Goal: Check status: Check status

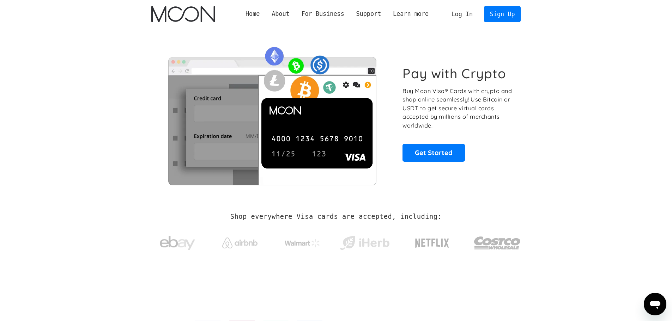
click at [465, 15] on link "Log In" at bounding box center [461, 14] width 33 height 16
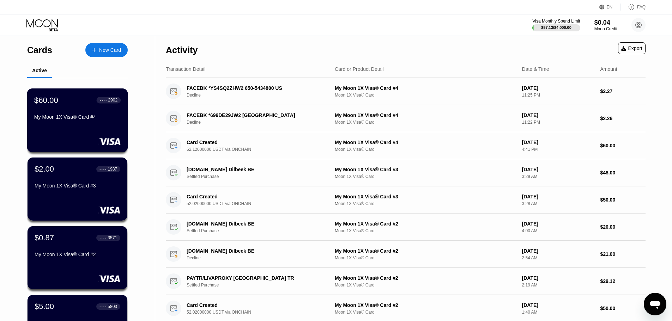
click at [93, 138] on div "$60.00 ● ● ● ● 2902 My Moon 1X Visa® Card #4" at bounding box center [77, 121] width 101 height 64
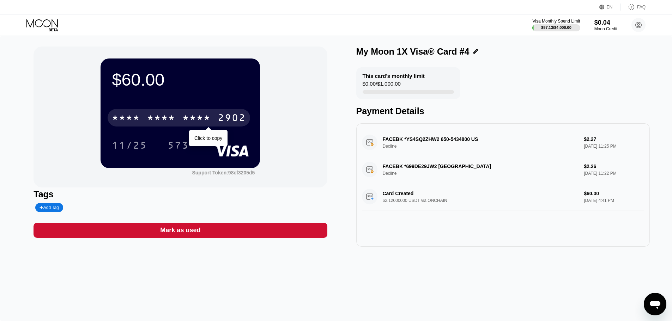
click at [228, 115] on div "2902" at bounding box center [232, 118] width 28 height 11
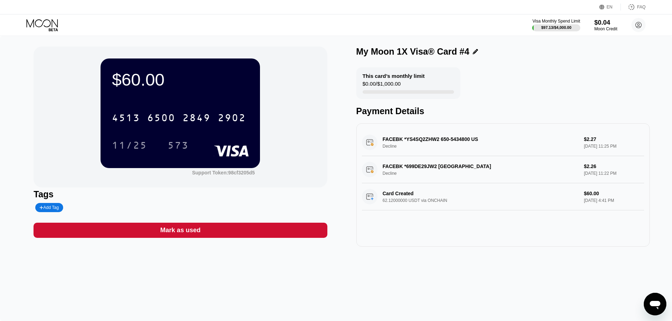
drag, startPoint x: 462, startPoint y: 142, endPoint x: 382, endPoint y: 144, distance: 79.7
click at [383, 144] on div "FACEBK *YS4SQ2ZHW2 650-5434800 US Decline $2.27 Sep 19, 2025 11:25 PM" at bounding box center [503, 142] width 282 height 27
drag, startPoint x: 381, startPoint y: 144, endPoint x: 487, endPoint y: 169, distance: 109.4
click at [486, 146] on div "FACEBK *YS4SQ2ZHW2 650-5434800 US Decline $2.27 Sep 19, 2025 11:25 PM" at bounding box center [503, 142] width 282 height 27
drag, startPoint x: 460, startPoint y: 168, endPoint x: 377, endPoint y: 164, distance: 83.0
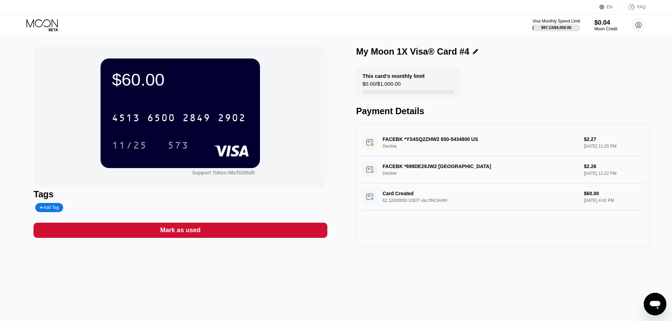
click at [377, 164] on div "FACEBK *699DE29JW2 MENLO PARK US Decline $2.26 Sep 19, 2025 11:22 PM" at bounding box center [503, 169] width 282 height 27
drag, startPoint x: 388, startPoint y: 145, endPoint x: 493, endPoint y: 137, distance: 105.8
click at [491, 138] on div "FACEBK *YS4SQ2ZHW2 650-5434800 US Decline $2.27 Sep 19, 2025 11:25 PM" at bounding box center [503, 142] width 282 height 27
